Goal: Task Accomplishment & Management: Use online tool/utility

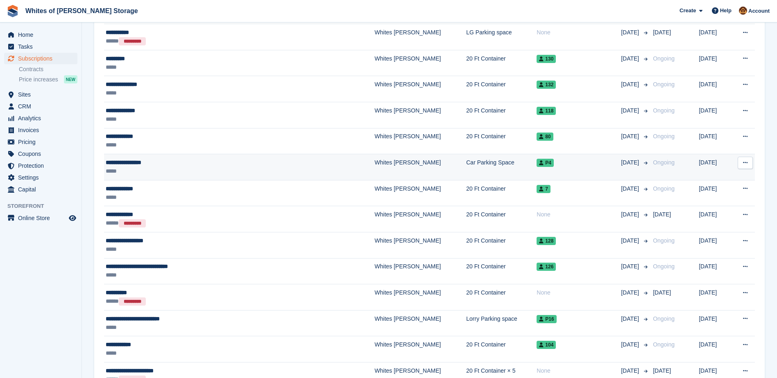
scroll to position [164, 0]
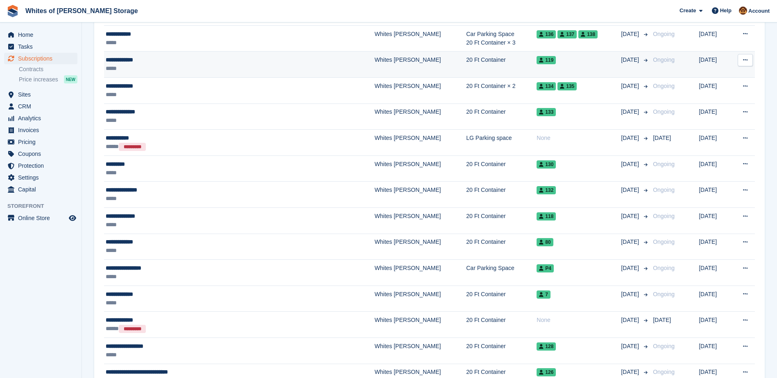
click at [269, 58] on div "**********" at bounding box center [203, 60] width 194 height 9
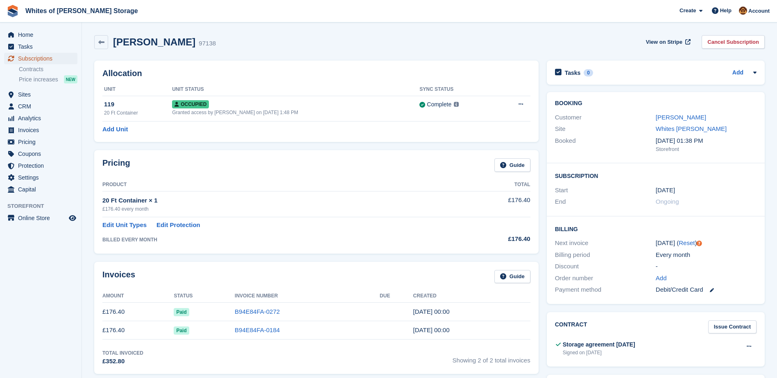
click at [29, 60] on span "Subscriptions" at bounding box center [42, 58] width 49 height 11
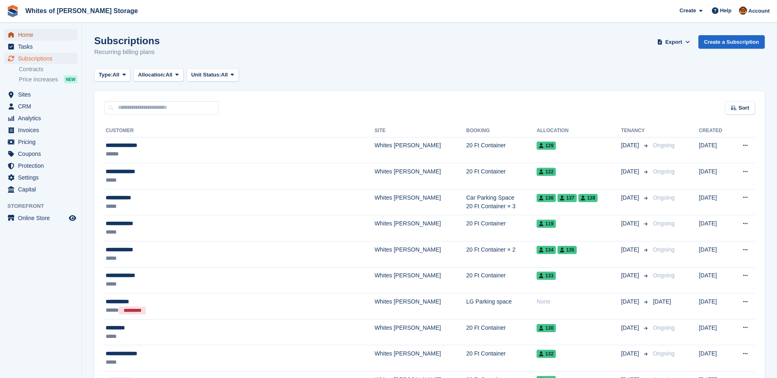
click at [31, 35] on span "Home" at bounding box center [42, 34] width 49 height 11
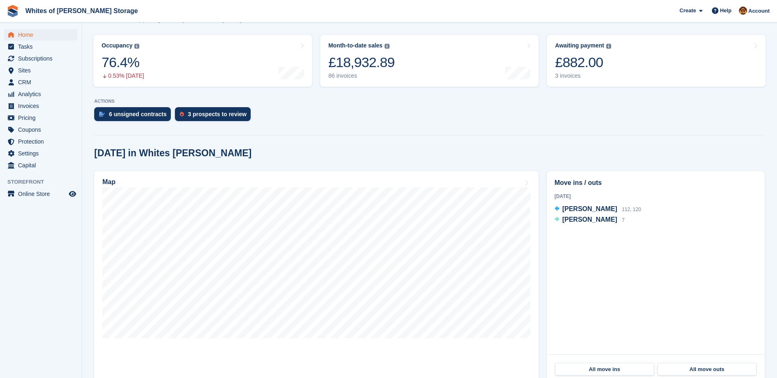
scroll to position [123, 0]
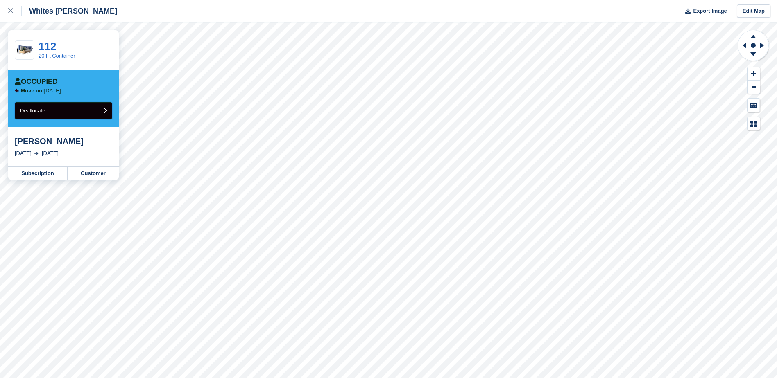
click at [102, 114] on button "Deallocate" at bounding box center [63, 110] width 97 height 17
drag, startPoint x: 70, startPoint y: 115, endPoint x: 428, endPoint y: 22, distance: 370.0
click at [70, 115] on button "Deallocate" at bounding box center [63, 110] width 97 height 17
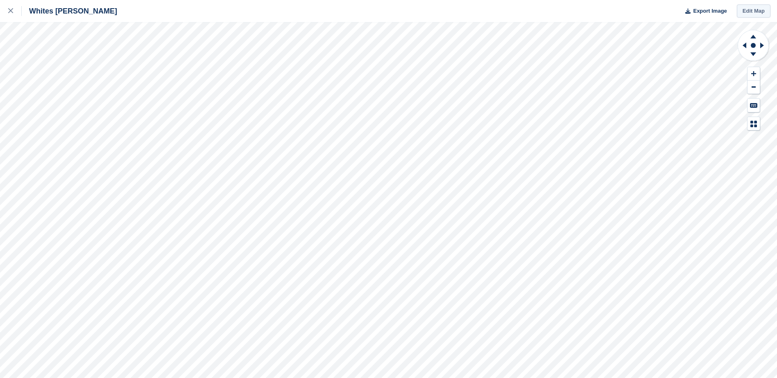
click at [755, 9] on link "Edit Map" at bounding box center [754, 12] width 34 height 14
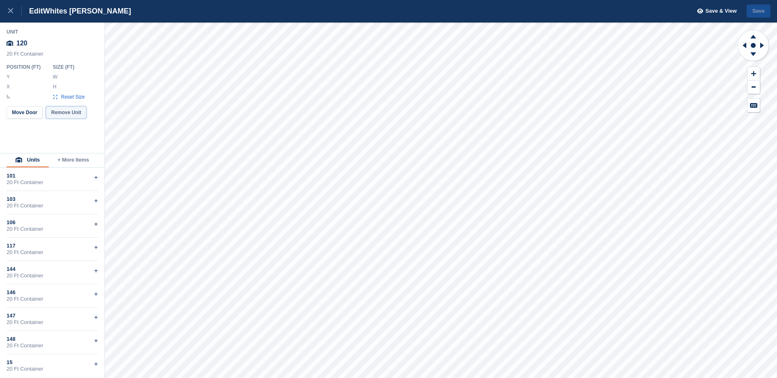
click at [71, 111] on button "Remove Unit" at bounding box center [66, 112] width 41 height 12
click at [762, 9] on button "Save" at bounding box center [759, 12] width 24 height 14
